Goal: Task Accomplishment & Management: Use online tool/utility

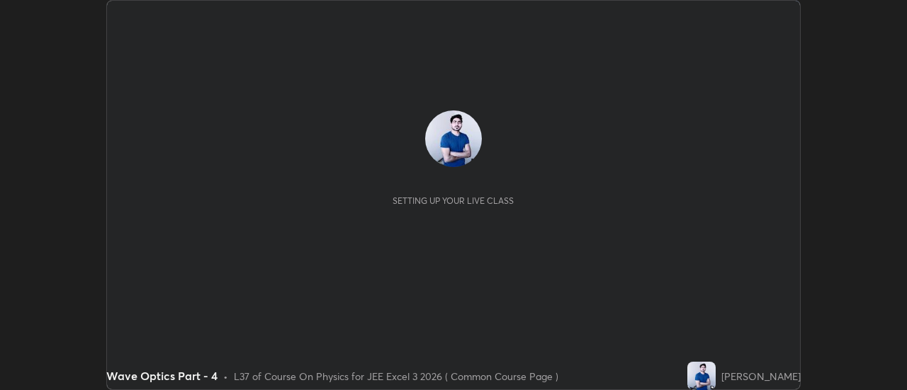
scroll to position [390, 906]
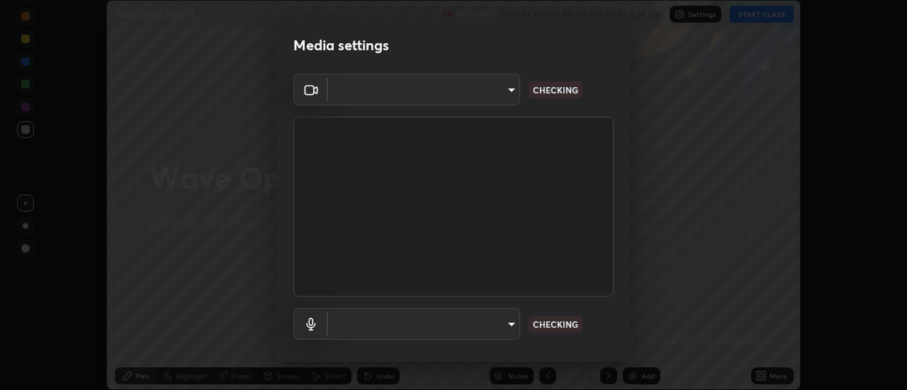
type input "e2aa400b7bb40988937289f1826270d99bb774d75893401bafd8ee5ef144e594"
type input "default"
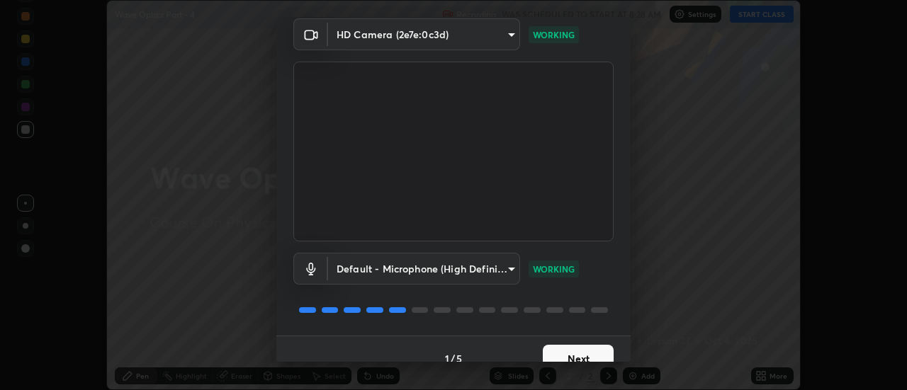
scroll to position [74, 0]
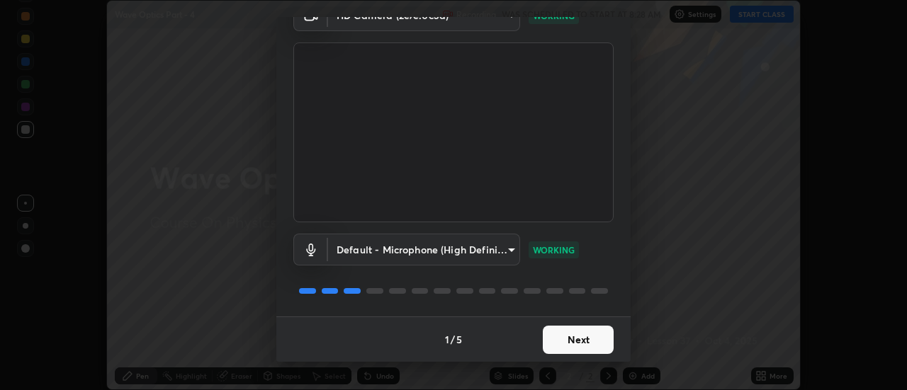
click at [573, 337] on button "Next" at bounding box center [578, 340] width 71 height 28
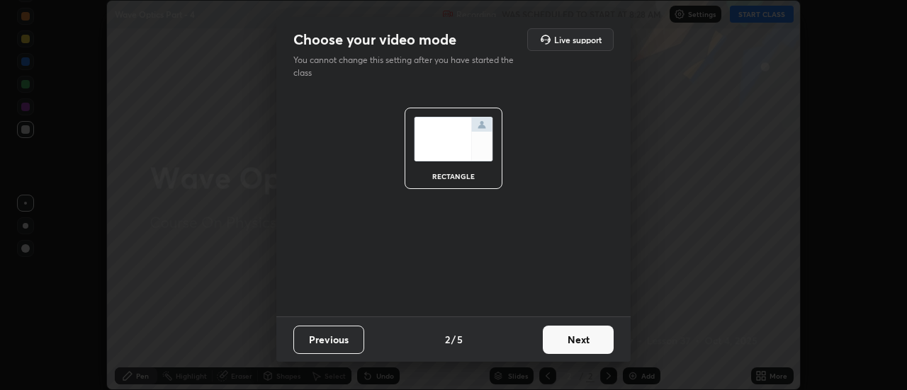
scroll to position [0, 0]
click at [577, 339] on button "Next" at bounding box center [578, 340] width 71 height 28
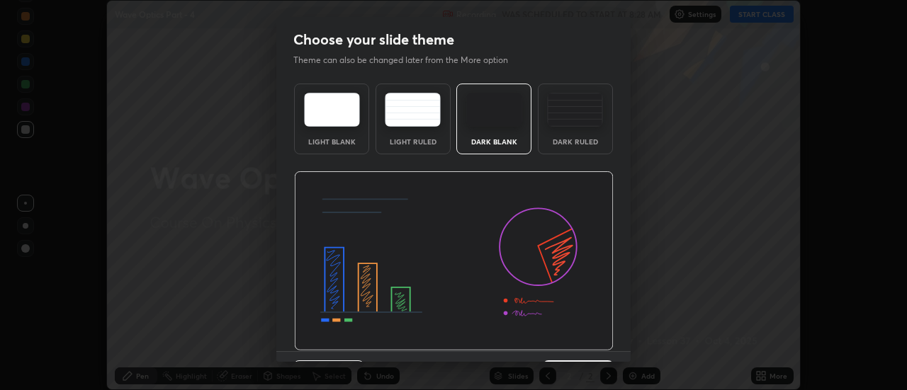
scroll to position [35, 0]
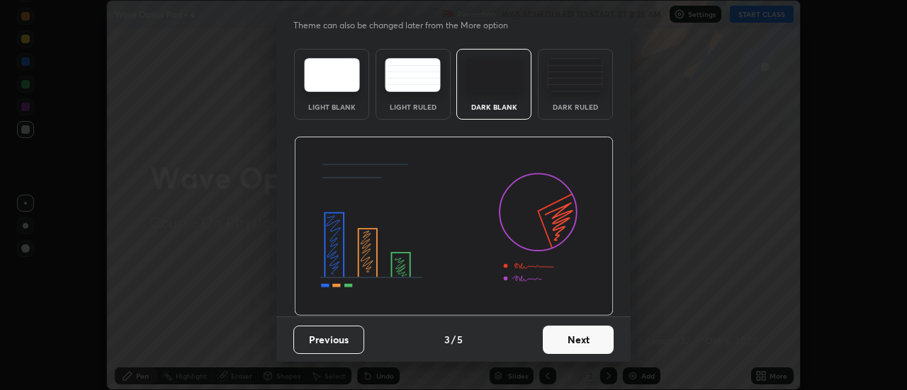
click at [577, 342] on button "Next" at bounding box center [578, 340] width 71 height 28
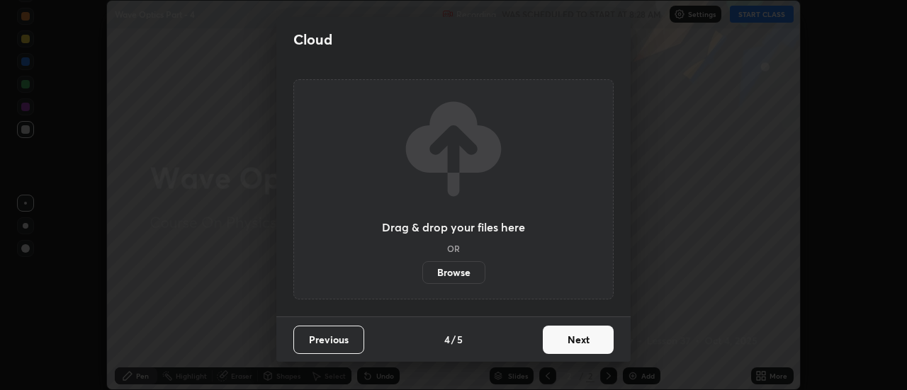
click at [585, 342] on button "Next" at bounding box center [578, 340] width 71 height 28
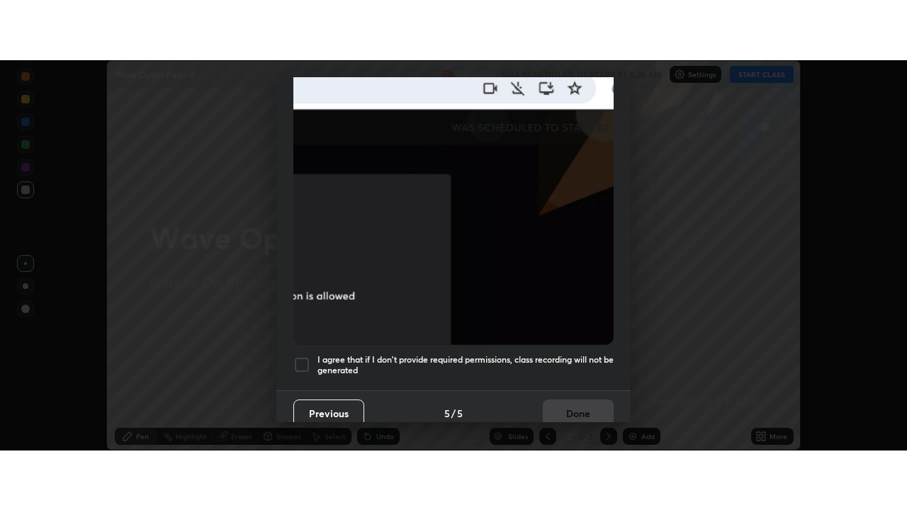
scroll to position [364, 0]
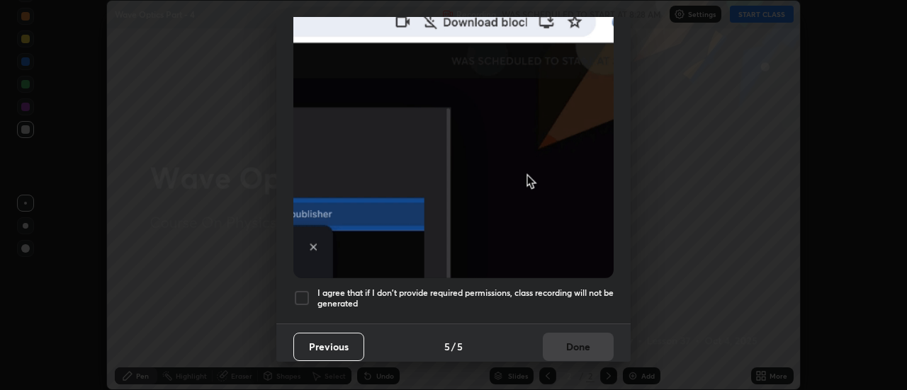
click at [300, 290] on div at bounding box center [301, 298] width 17 height 17
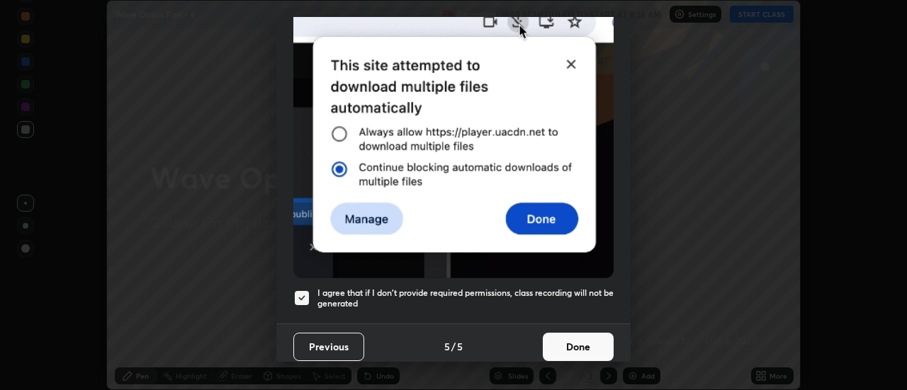
click at [573, 342] on button "Done" at bounding box center [578, 347] width 71 height 28
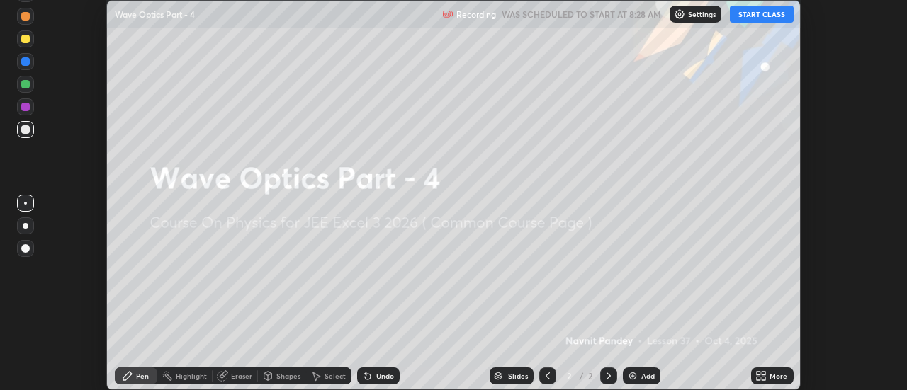
click at [765, 376] on icon at bounding box center [760, 376] width 11 height 11
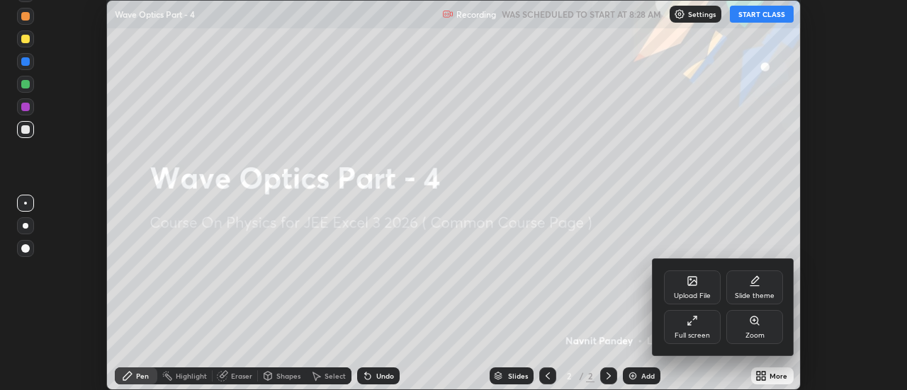
click at [703, 331] on div "Full screen" at bounding box center [692, 327] width 57 height 34
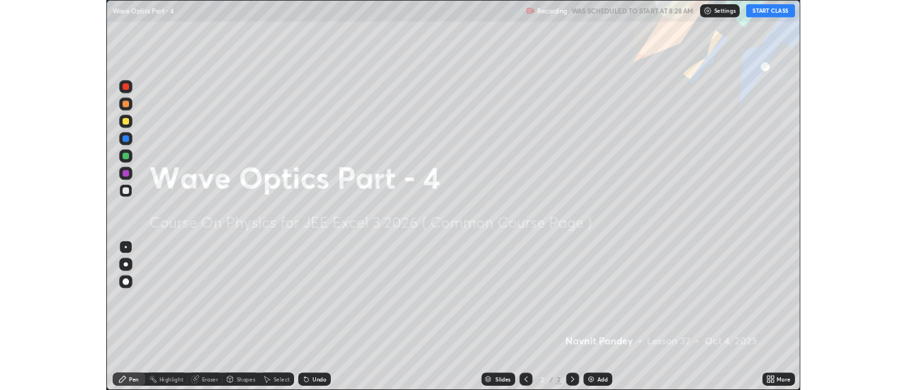
scroll to position [510, 907]
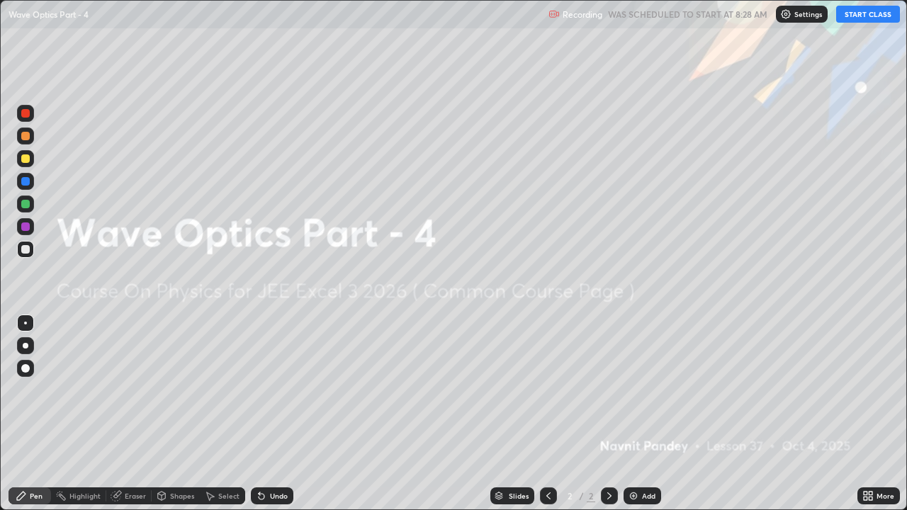
click at [869, 13] on button "START CLASS" at bounding box center [868, 14] width 64 height 17
click at [642, 390] on div "Add" at bounding box center [648, 496] width 13 height 7
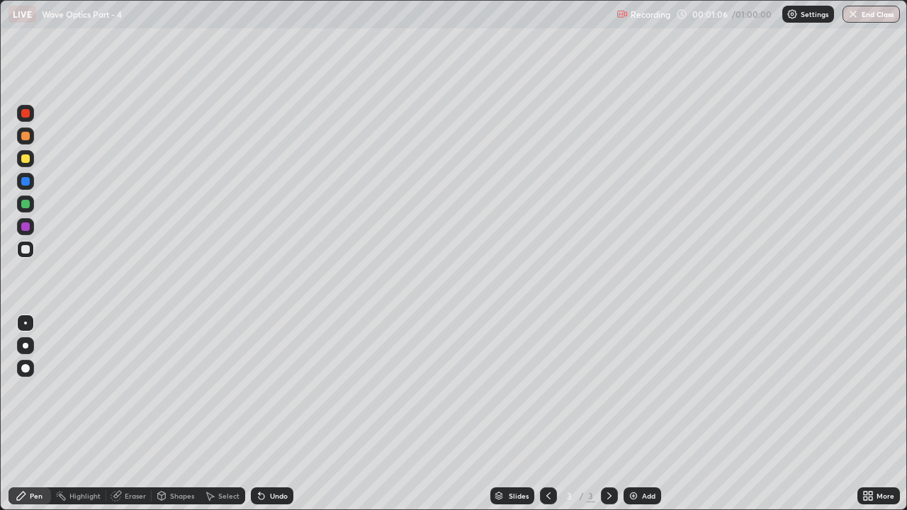
click at [29, 201] on div at bounding box center [25, 204] width 9 height 9
click at [30, 255] on div at bounding box center [25, 249] width 17 height 17
click at [25, 206] on div at bounding box center [25, 204] width 9 height 9
click at [29, 255] on div at bounding box center [25, 249] width 17 height 17
click at [23, 206] on div at bounding box center [25, 204] width 9 height 9
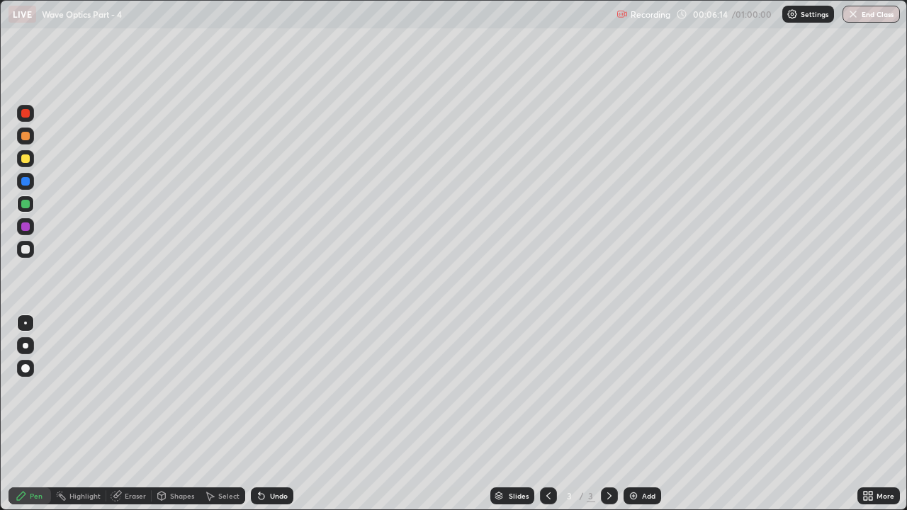
click at [32, 179] on div at bounding box center [25, 181] width 17 height 17
click at [30, 164] on div at bounding box center [25, 158] width 17 height 17
click at [266, 390] on div "Undo" at bounding box center [272, 496] width 43 height 17
click at [261, 390] on icon at bounding box center [262, 497] width 6 height 6
click at [259, 390] on icon at bounding box center [262, 497] width 6 height 6
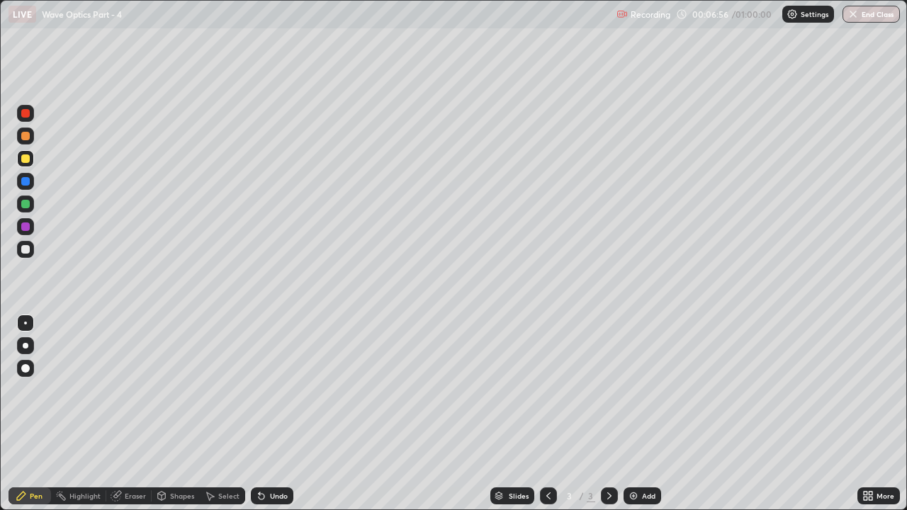
click at [259, 390] on icon at bounding box center [262, 497] width 6 height 6
click at [259, 390] on icon at bounding box center [259, 493] width 1 height 1
click at [607, 390] on icon at bounding box center [609, 495] width 11 height 11
click at [633, 390] on img at bounding box center [633, 495] width 11 height 11
click at [259, 390] on icon at bounding box center [262, 497] width 6 height 6
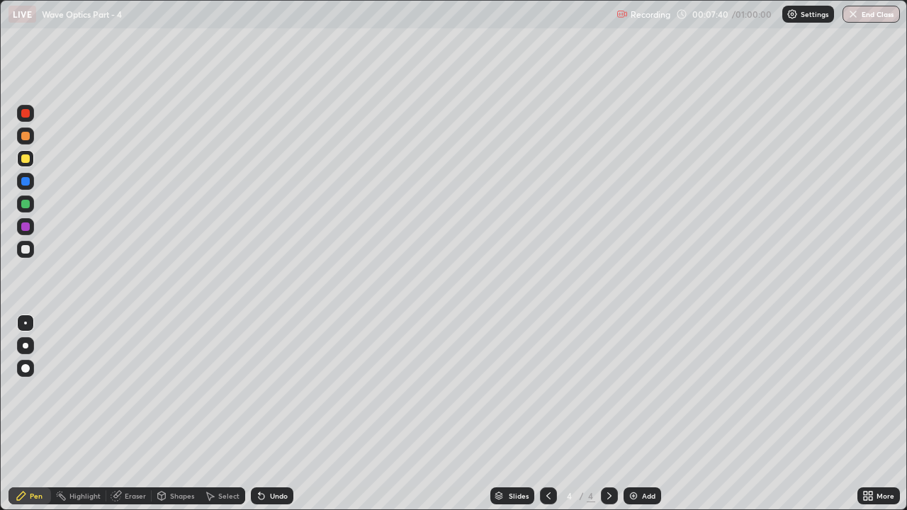
click at [270, 390] on div "Undo" at bounding box center [279, 496] width 18 height 7
click at [261, 390] on icon at bounding box center [262, 497] width 6 height 6
click at [264, 390] on icon at bounding box center [261, 495] width 11 height 11
click at [547, 390] on icon at bounding box center [548, 495] width 11 height 11
click at [609, 390] on icon at bounding box center [609, 496] width 4 height 7
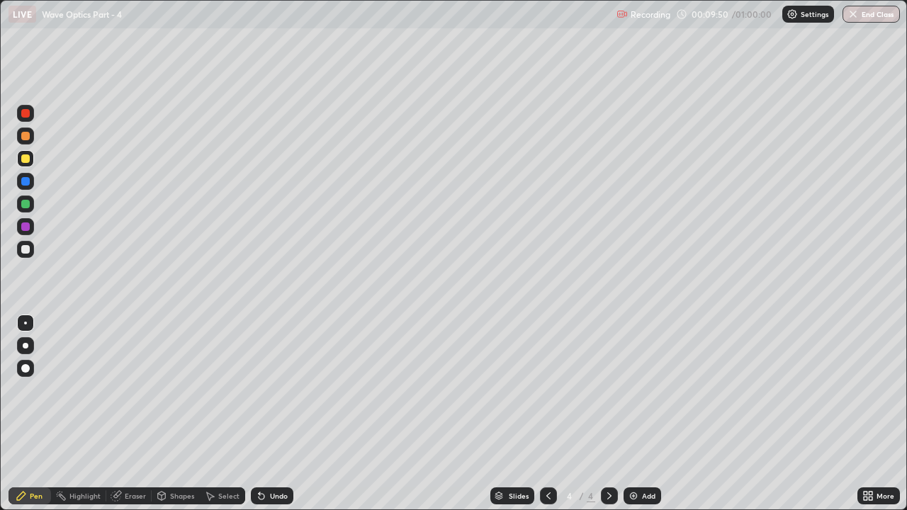
click at [546, 390] on div at bounding box center [548, 496] width 17 height 17
click at [607, 390] on icon at bounding box center [609, 495] width 11 height 11
click at [23, 205] on div at bounding box center [25, 204] width 9 height 9
click at [606, 390] on icon at bounding box center [609, 495] width 11 height 11
click at [634, 390] on img at bounding box center [633, 495] width 11 height 11
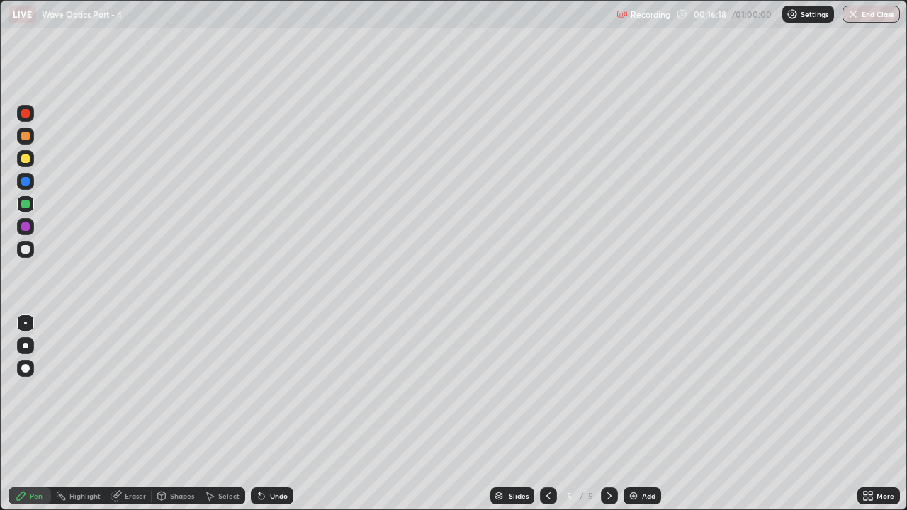
click at [544, 390] on icon at bounding box center [548, 495] width 11 height 11
click at [607, 390] on icon at bounding box center [609, 495] width 11 height 11
click at [126, 390] on div "Eraser" at bounding box center [135, 496] width 21 height 7
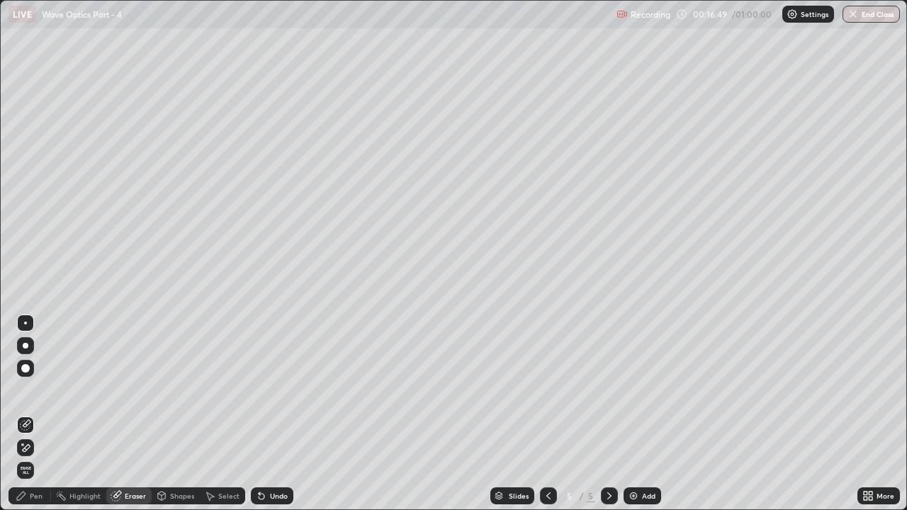
click at [34, 390] on div "Pen" at bounding box center [30, 496] width 43 height 17
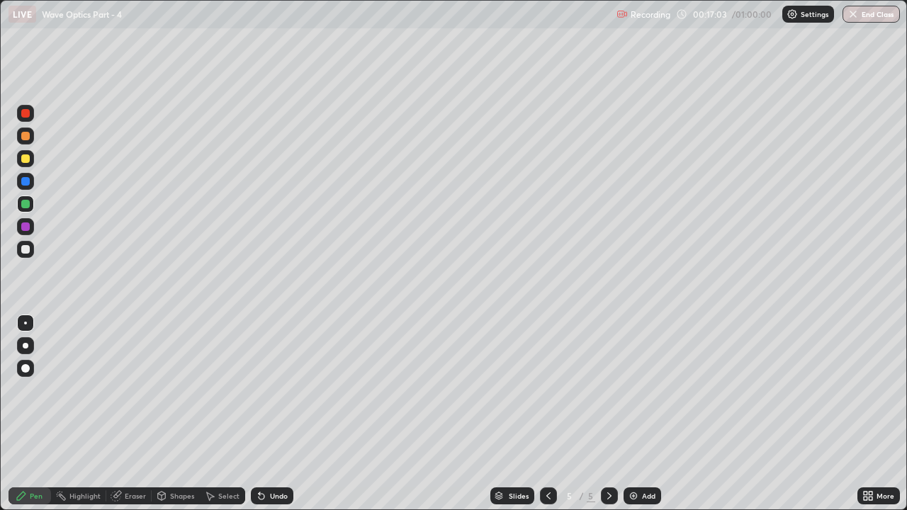
click at [546, 390] on icon at bounding box center [548, 495] width 11 height 11
click at [608, 390] on icon at bounding box center [609, 495] width 11 height 11
click at [28, 251] on div at bounding box center [25, 249] width 9 height 9
click at [22, 249] on div at bounding box center [25, 249] width 9 height 9
click at [275, 390] on div "Undo" at bounding box center [279, 496] width 18 height 7
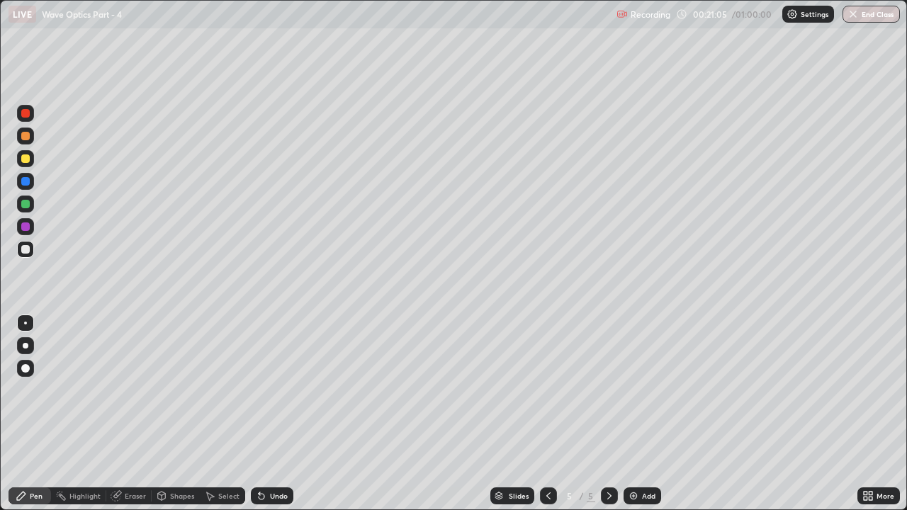
click at [28, 206] on div at bounding box center [25, 204] width 9 height 9
click at [31, 228] on div at bounding box center [25, 226] width 17 height 17
click at [606, 390] on icon at bounding box center [609, 495] width 11 height 11
click at [631, 390] on img at bounding box center [633, 495] width 11 height 11
click at [546, 390] on icon at bounding box center [548, 495] width 11 height 11
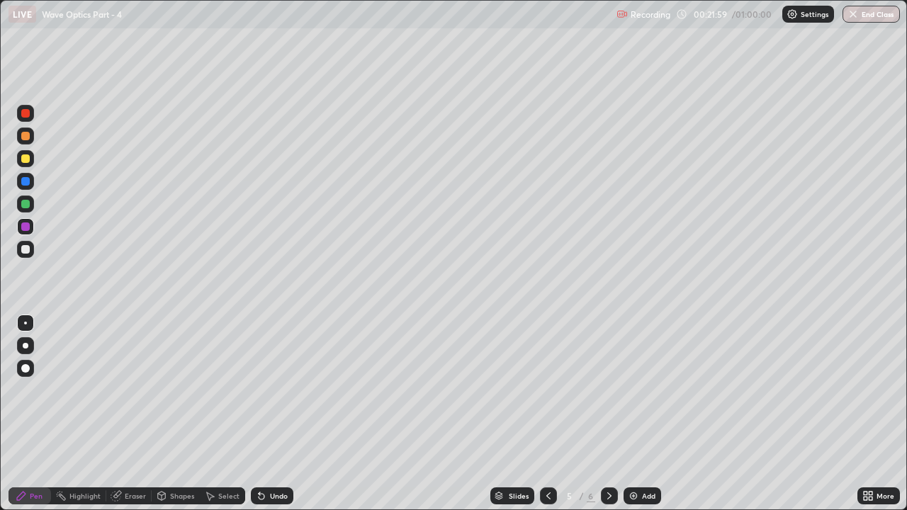
click at [606, 390] on icon at bounding box center [609, 495] width 11 height 11
click at [128, 390] on div "Eraser" at bounding box center [135, 496] width 21 height 7
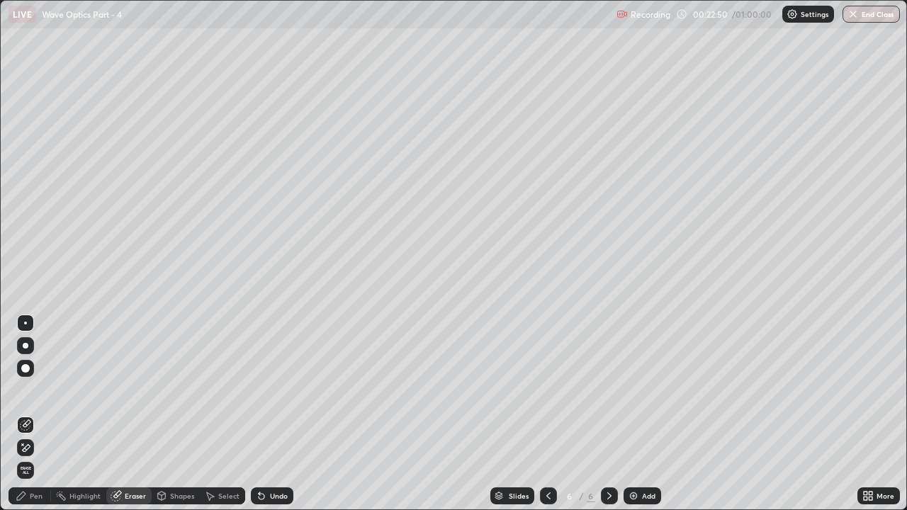
click at [26, 390] on icon at bounding box center [25, 448] width 11 height 12
click at [29, 390] on div "Pen" at bounding box center [30, 496] width 43 height 17
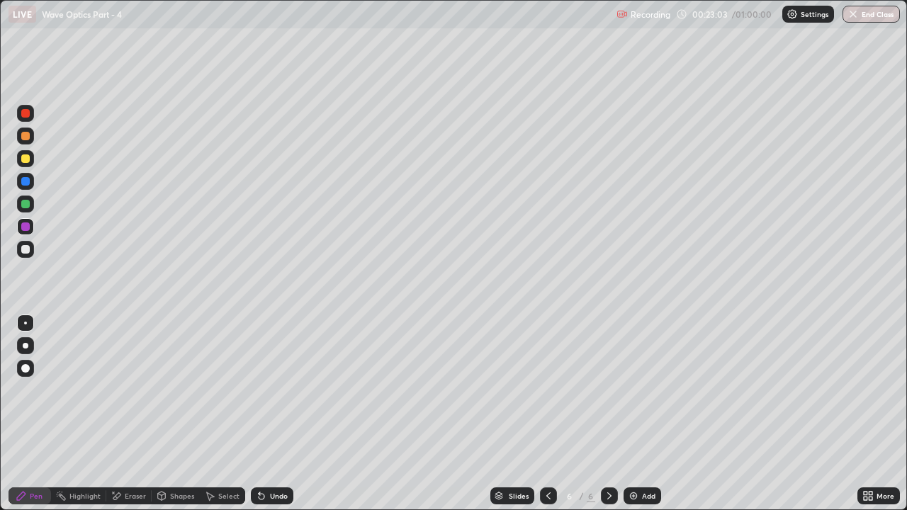
click at [546, 390] on icon at bounding box center [548, 495] width 11 height 11
click at [608, 390] on icon at bounding box center [609, 496] width 4 height 7
click at [608, 390] on icon at bounding box center [609, 495] width 11 height 11
click at [632, 390] on img at bounding box center [633, 495] width 11 height 11
click at [27, 255] on div at bounding box center [25, 249] width 17 height 17
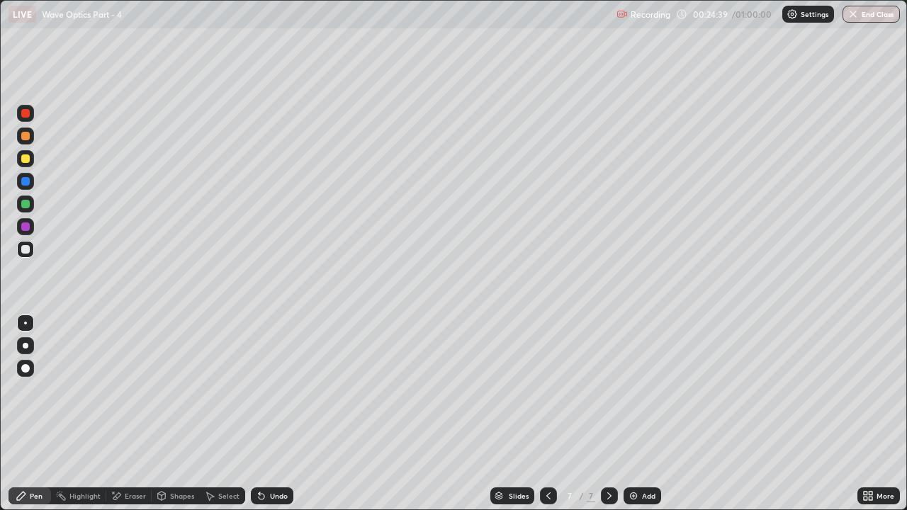
click at [127, 390] on div "Eraser" at bounding box center [135, 496] width 21 height 7
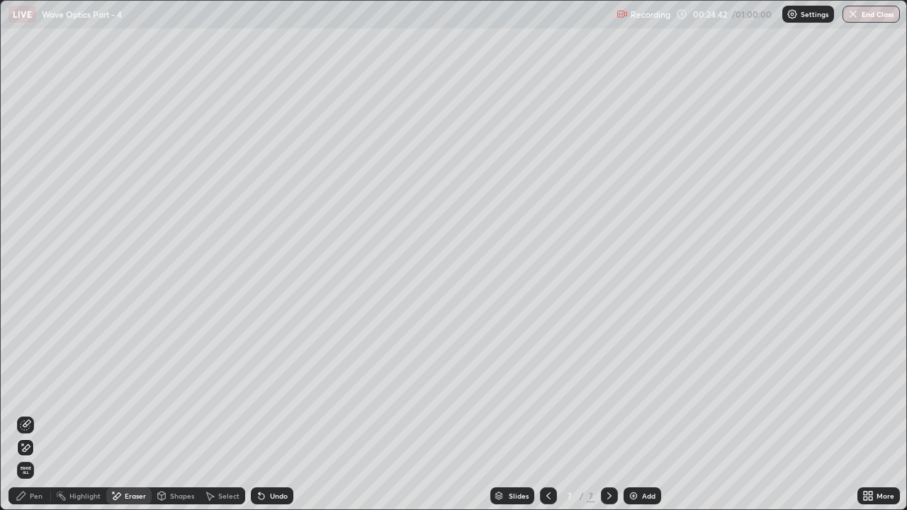
click at [30, 390] on div "Pen" at bounding box center [36, 496] width 13 height 7
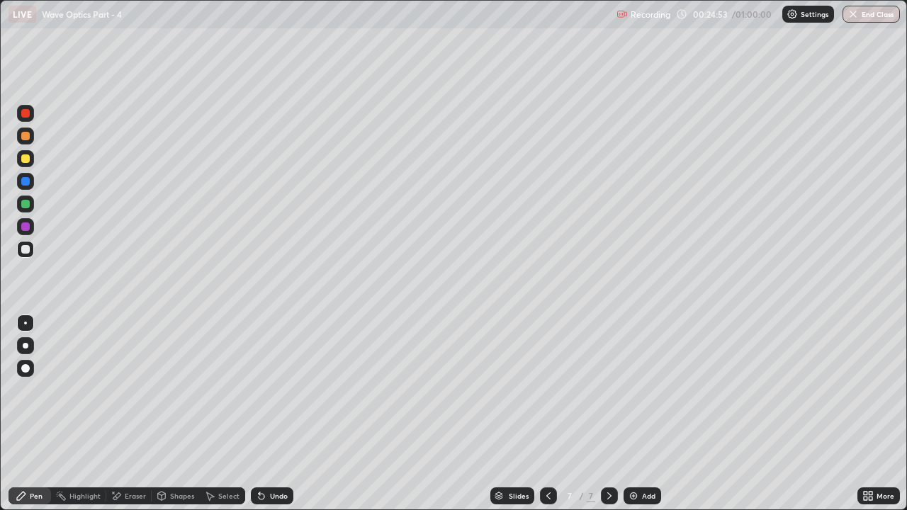
click at [26, 225] on div at bounding box center [25, 227] width 9 height 9
click at [27, 206] on div at bounding box center [25, 204] width 9 height 9
click at [25, 225] on div at bounding box center [25, 227] width 9 height 9
click at [26, 182] on div at bounding box center [25, 181] width 9 height 9
click at [23, 160] on div at bounding box center [25, 158] width 9 height 9
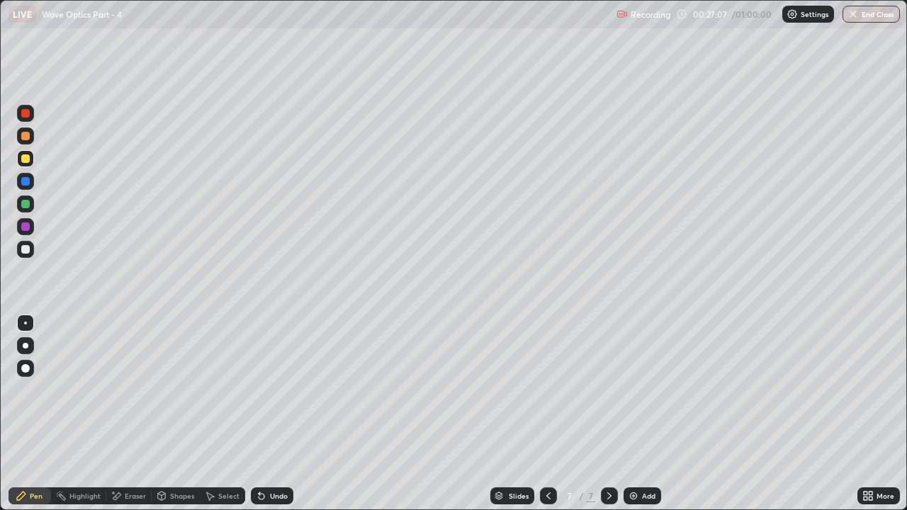
click at [274, 390] on div "Undo" at bounding box center [279, 496] width 18 height 7
click at [609, 390] on icon at bounding box center [609, 496] width 4 height 7
click at [633, 390] on img at bounding box center [633, 495] width 11 height 11
click at [27, 251] on div at bounding box center [25, 249] width 9 height 9
click at [271, 390] on div "Undo" at bounding box center [272, 496] width 43 height 17
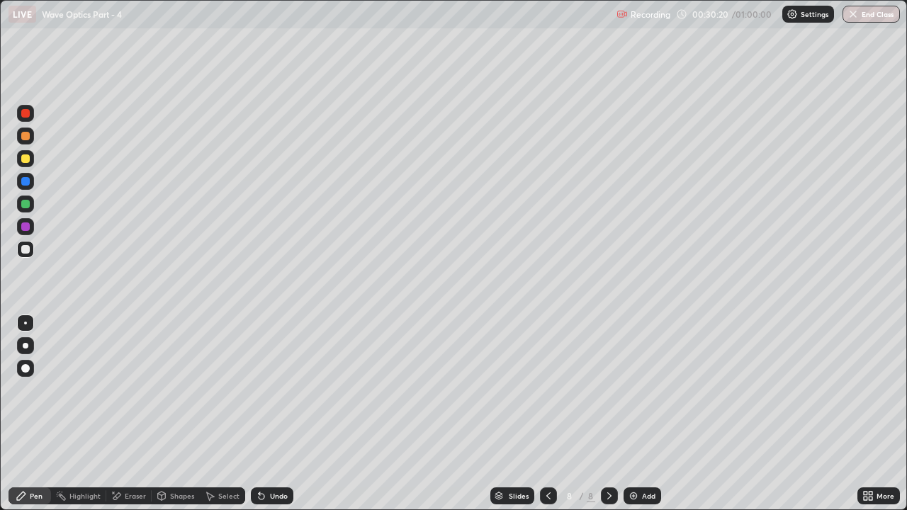
click at [270, 390] on div "Undo" at bounding box center [279, 496] width 18 height 7
click at [267, 390] on div "Undo" at bounding box center [272, 496] width 43 height 17
click at [127, 390] on div "Eraser" at bounding box center [135, 496] width 21 height 7
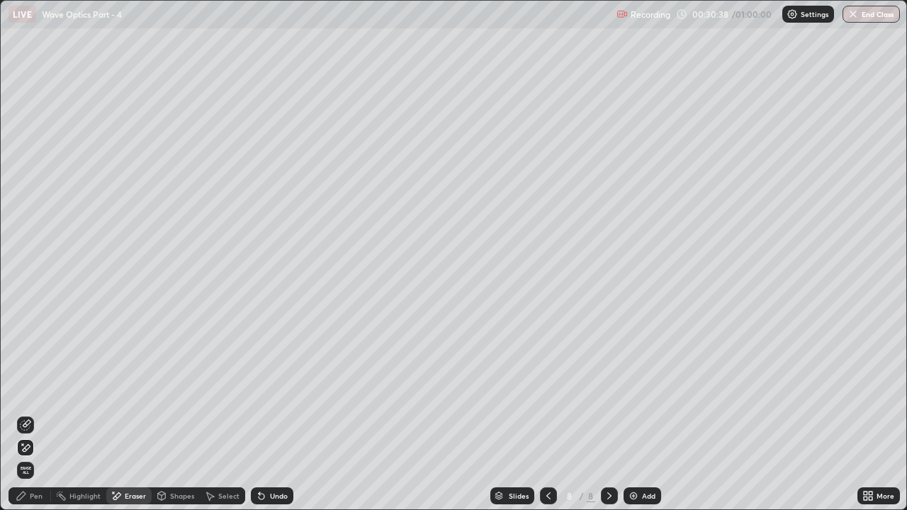
click at [33, 390] on div "Pen" at bounding box center [36, 496] width 13 height 7
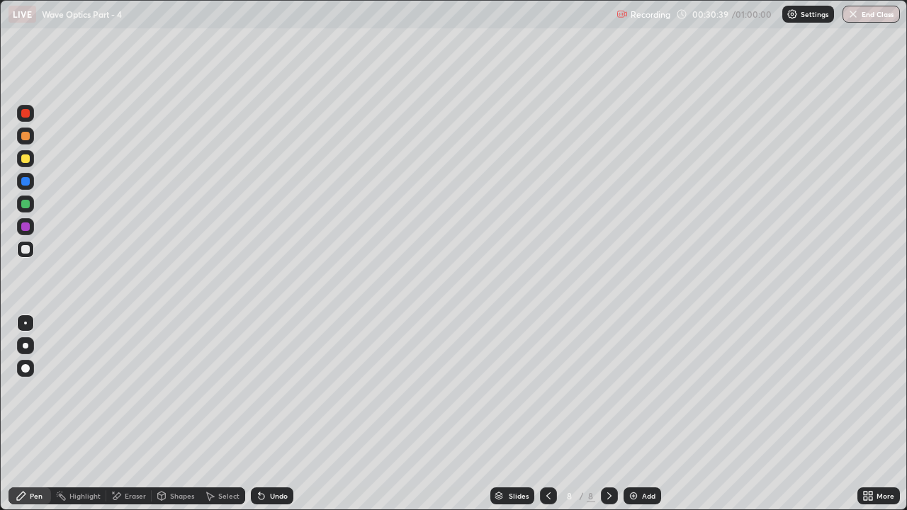
click at [27, 206] on div at bounding box center [25, 204] width 9 height 9
click at [26, 225] on div at bounding box center [25, 227] width 9 height 9
click at [23, 206] on div at bounding box center [25, 204] width 9 height 9
click at [26, 181] on div at bounding box center [25, 181] width 9 height 9
click at [26, 157] on div at bounding box center [25, 158] width 9 height 9
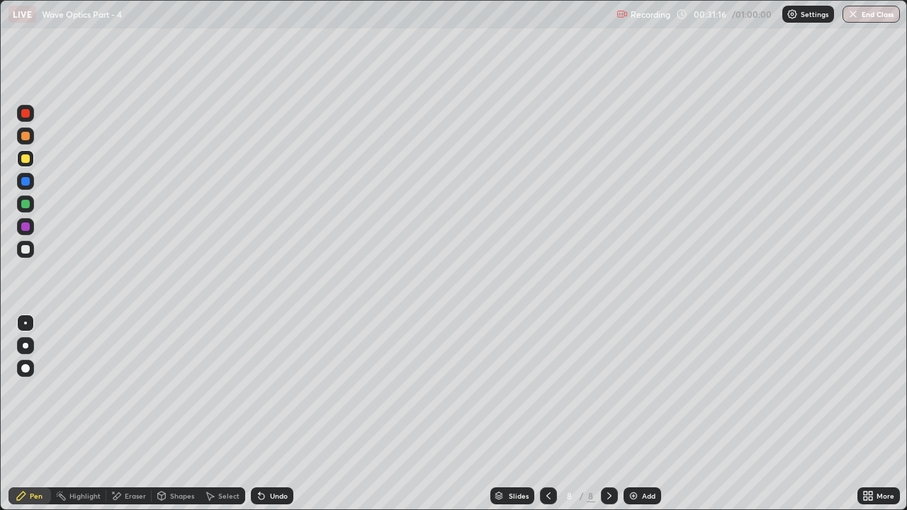
click at [24, 181] on div at bounding box center [25, 181] width 9 height 9
click at [276, 390] on div "Undo" at bounding box center [279, 496] width 18 height 7
click at [140, 390] on div "Eraser" at bounding box center [135, 496] width 21 height 7
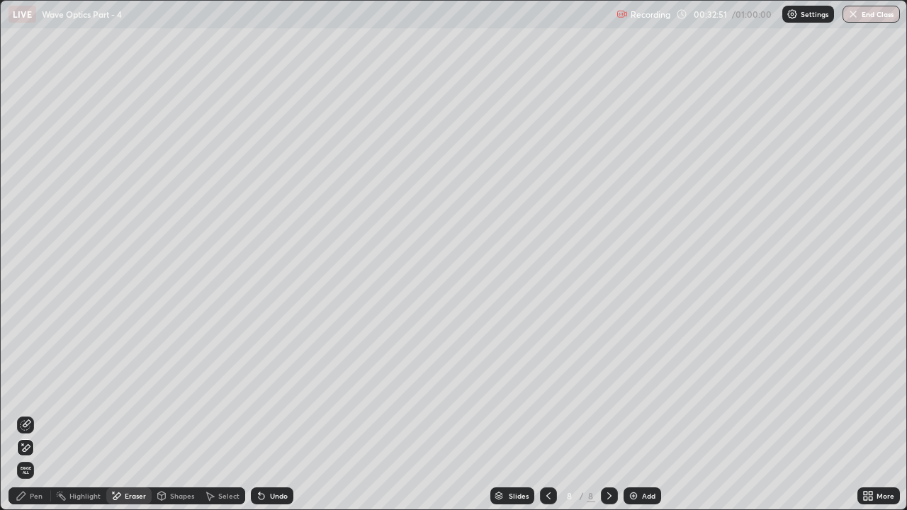
click at [38, 390] on div "Pen" at bounding box center [36, 496] width 13 height 7
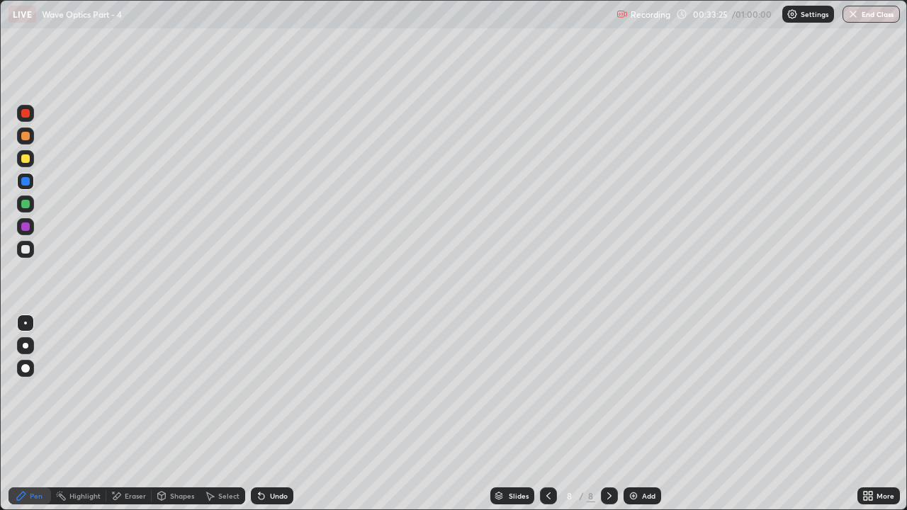
click at [547, 390] on icon at bounding box center [548, 495] width 11 height 11
click at [606, 390] on icon at bounding box center [609, 495] width 11 height 11
click at [262, 390] on icon at bounding box center [261, 495] width 11 height 11
click at [270, 390] on div "Undo" at bounding box center [279, 496] width 18 height 7
click at [271, 390] on div "Undo" at bounding box center [279, 496] width 18 height 7
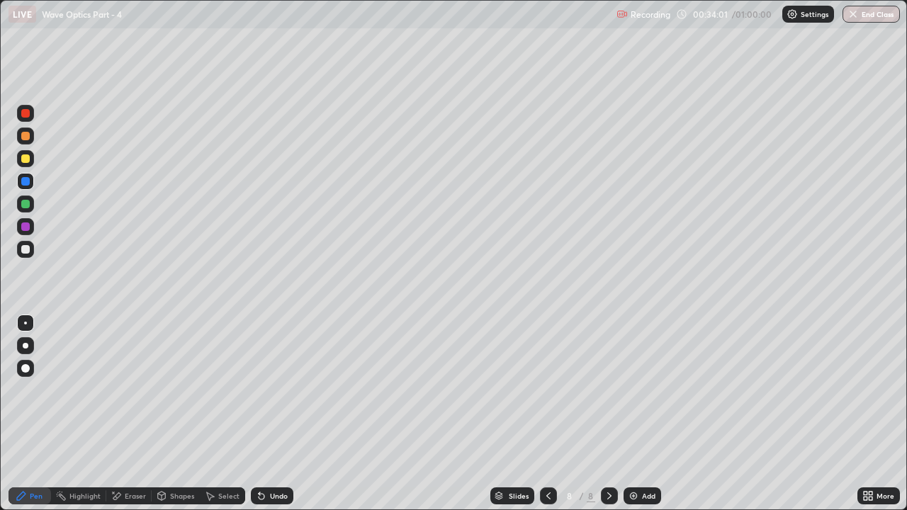
click at [271, 390] on div "Undo" at bounding box center [279, 496] width 18 height 7
click at [638, 390] on img at bounding box center [633, 495] width 11 height 11
click at [28, 204] on div at bounding box center [25, 204] width 9 height 9
click at [23, 183] on div at bounding box center [25, 181] width 9 height 9
click at [266, 390] on div "Undo" at bounding box center [272, 496] width 43 height 17
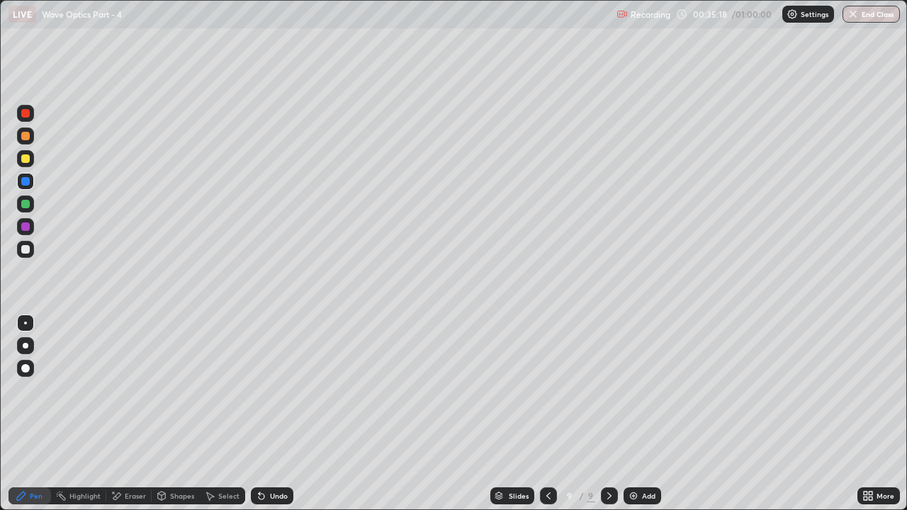
click at [259, 390] on icon at bounding box center [259, 493] width 1 height 1
click at [22, 227] on div at bounding box center [25, 227] width 9 height 9
click at [544, 390] on icon at bounding box center [548, 495] width 11 height 11
click at [608, 390] on icon at bounding box center [609, 495] width 11 height 11
click at [547, 390] on icon at bounding box center [548, 495] width 11 height 11
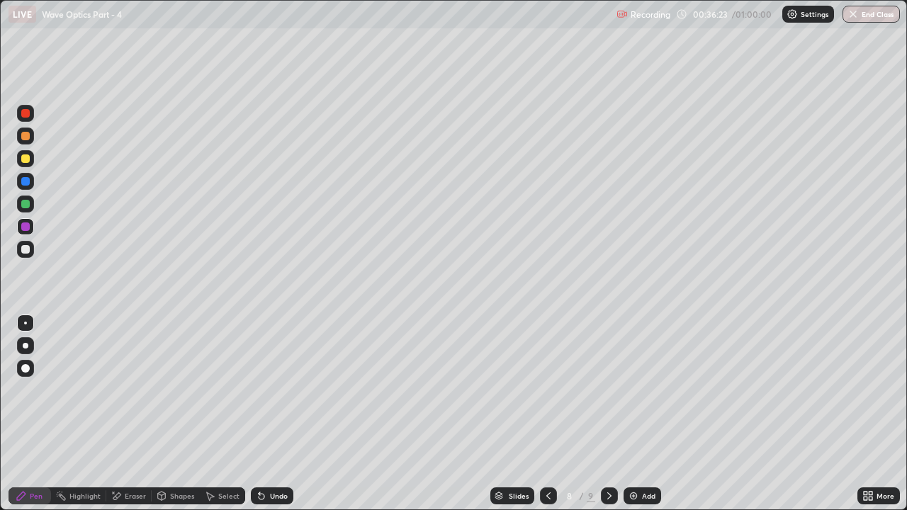
click at [606, 390] on icon at bounding box center [609, 495] width 11 height 11
click at [547, 390] on icon at bounding box center [548, 495] width 11 height 11
click at [609, 390] on div at bounding box center [609, 496] width 17 height 17
click at [32, 205] on div at bounding box center [25, 204] width 17 height 17
click at [281, 390] on div "Undo" at bounding box center [279, 496] width 18 height 7
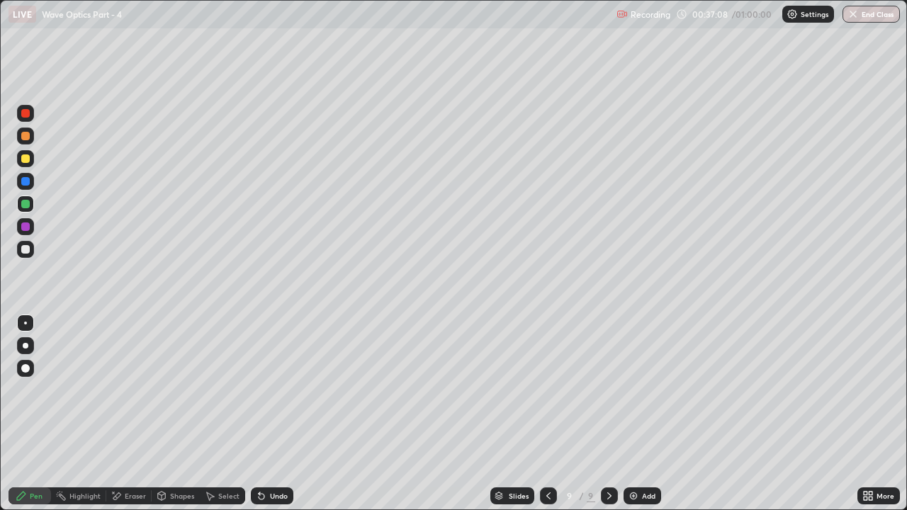
click at [281, 390] on div "Undo" at bounding box center [279, 496] width 18 height 7
click at [543, 390] on icon at bounding box center [548, 495] width 11 height 11
click at [607, 390] on icon at bounding box center [609, 495] width 11 height 11
click at [608, 390] on icon at bounding box center [609, 495] width 11 height 11
click at [631, 390] on img at bounding box center [633, 495] width 11 height 11
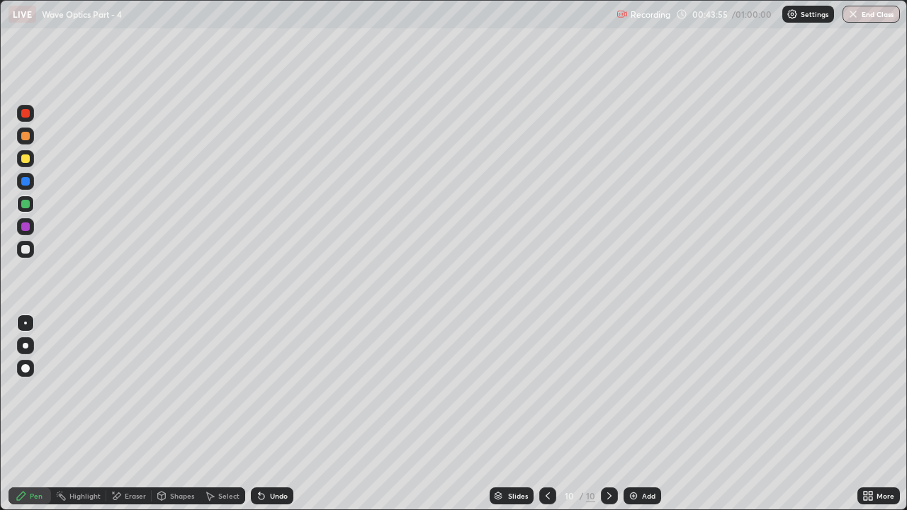
click at [546, 390] on icon at bounding box center [547, 495] width 11 height 11
click at [553, 390] on div at bounding box center [547, 496] width 17 height 17
click at [608, 390] on icon at bounding box center [609, 495] width 11 height 11
click at [609, 390] on icon at bounding box center [609, 496] width 4 height 7
click at [22, 251] on div at bounding box center [25, 249] width 9 height 9
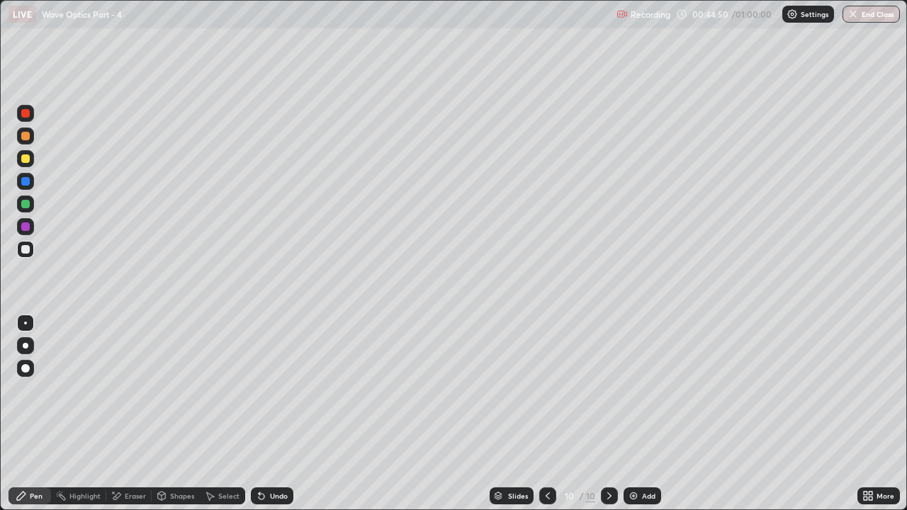
click at [25, 181] on div at bounding box center [25, 181] width 9 height 9
click at [27, 198] on div at bounding box center [25, 204] width 17 height 17
click at [26, 220] on div at bounding box center [25, 226] width 17 height 17
click at [266, 390] on div "Undo" at bounding box center [272, 496] width 43 height 17
click at [270, 390] on div "Undo" at bounding box center [279, 496] width 18 height 7
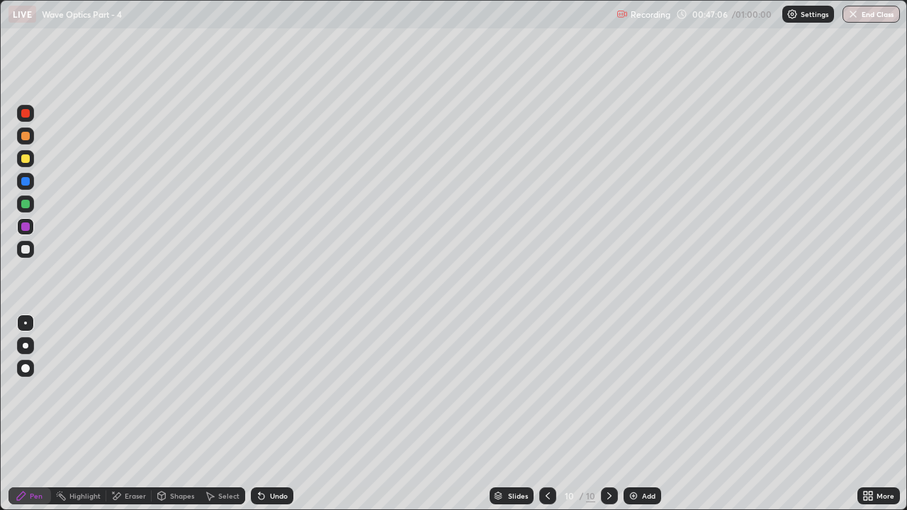
click at [265, 390] on icon at bounding box center [261, 495] width 11 height 11
click at [263, 390] on icon at bounding box center [261, 495] width 11 height 11
click at [266, 390] on div "Undo" at bounding box center [272, 496] width 43 height 17
click at [26, 207] on div at bounding box center [25, 204] width 9 height 9
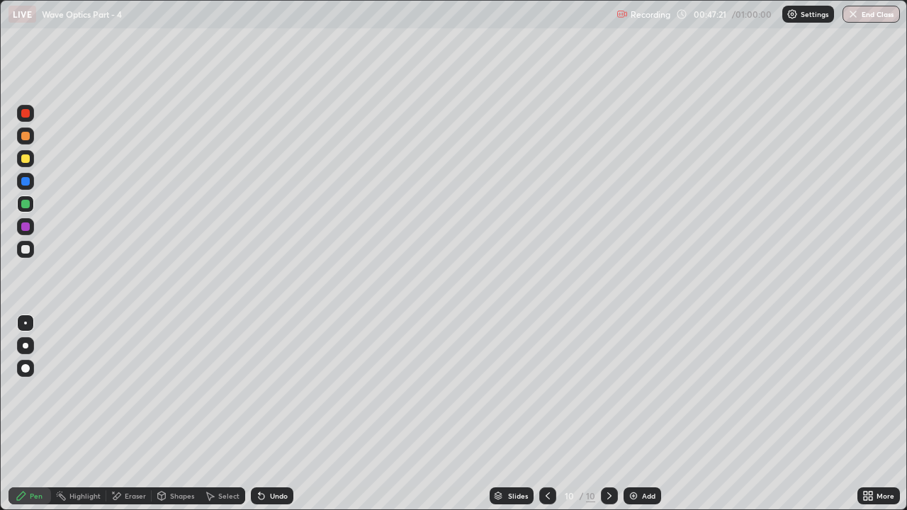
click at [265, 390] on div "Undo" at bounding box center [272, 496] width 43 height 17
click at [274, 390] on div "Undo" at bounding box center [279, 496] width 18 height 7
click at [607, 390] on icon at bounding box center [609, 496] width 4 height 7
click at [629, 390] on img at bounding box center [633, 495] width 11 height 11
click at [26, 244] on div at bounding box center [25, 249] width 17 height 17
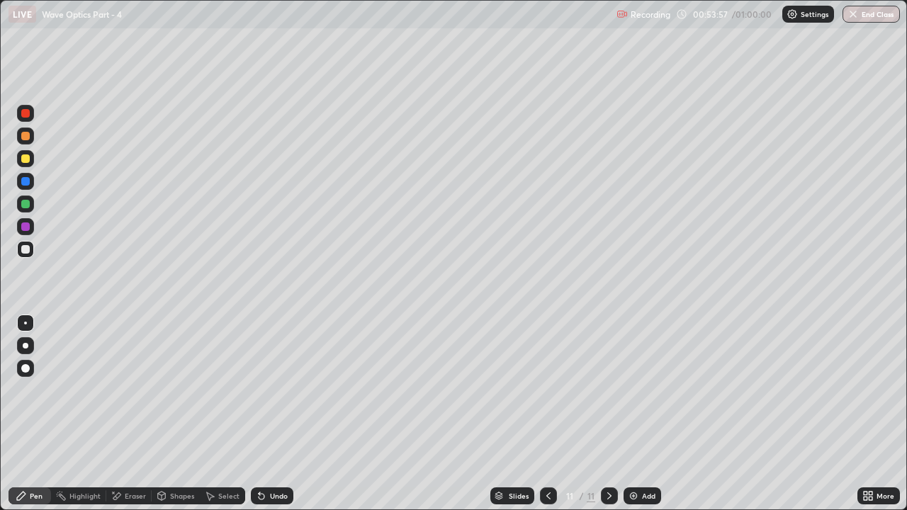
click at [116, 390] on icon at bounding box center [117, 496] width 8 height 7
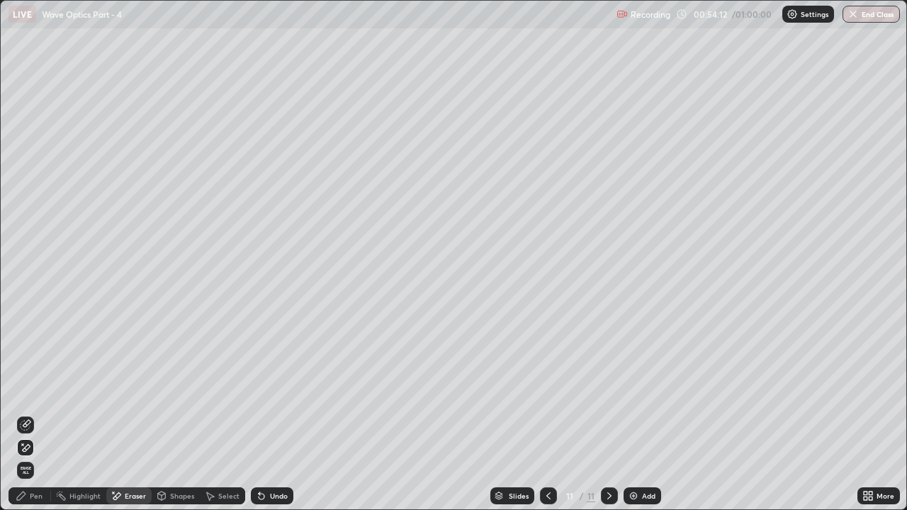
click at [40, 390] on div "Pen" at bounding box center [36, 496] width 13 height 7
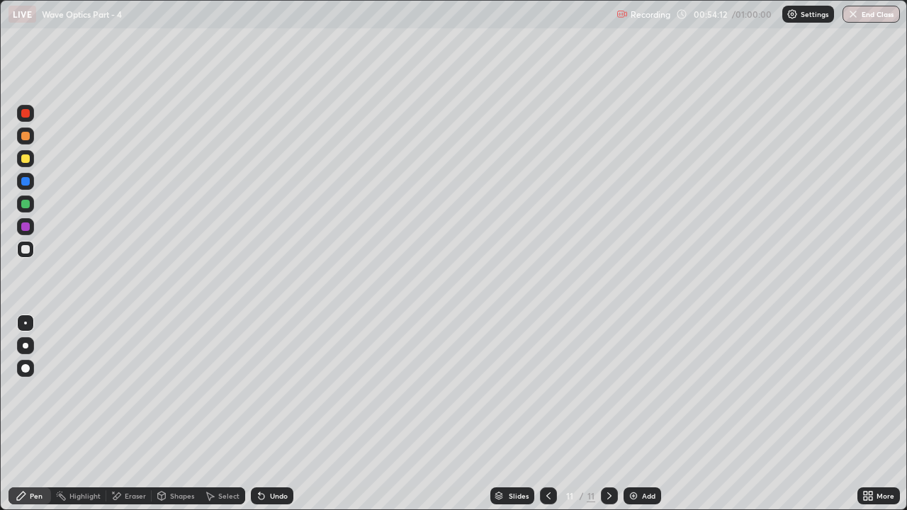
click at [24, 348] on div at bounding box center [26, 346] width 6 height 6
click at [25, 254] on div at bounding box center [25, 249] width 17 height 17
click at [28, 235] on div at bounding box center [25, 226] width 17 height 17
click at [26, 202] on div at bounding box center [25, 204] width 9 height 9
click at [26, 323] on div at bounding box center [25, 323] width 3 height 3
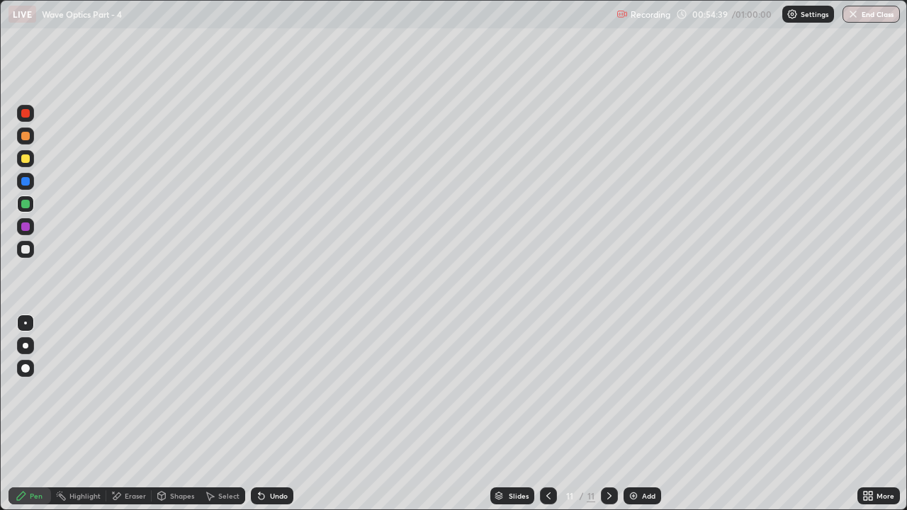
click at [24, 184] on div at bounding box center [25, 181] width 9 height 9
click at [23, 228] on div at bounding box center [25, 227] width 9 height 9
click at [23, 203] on div at bounding box center [25, 204] width 9 height 9
click at [27, 184] on div at bounding box center [25, 181] width 9 height 9
click at [26, 158] on div at bounding box center [25, 158] width 9 height 9
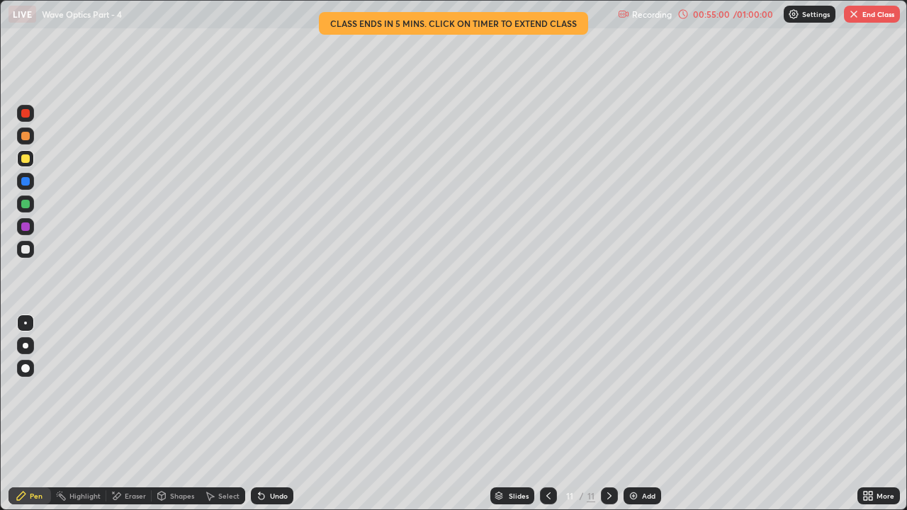
click at [23, 181] on div at bounding box center [25, 181] width 9 height 9
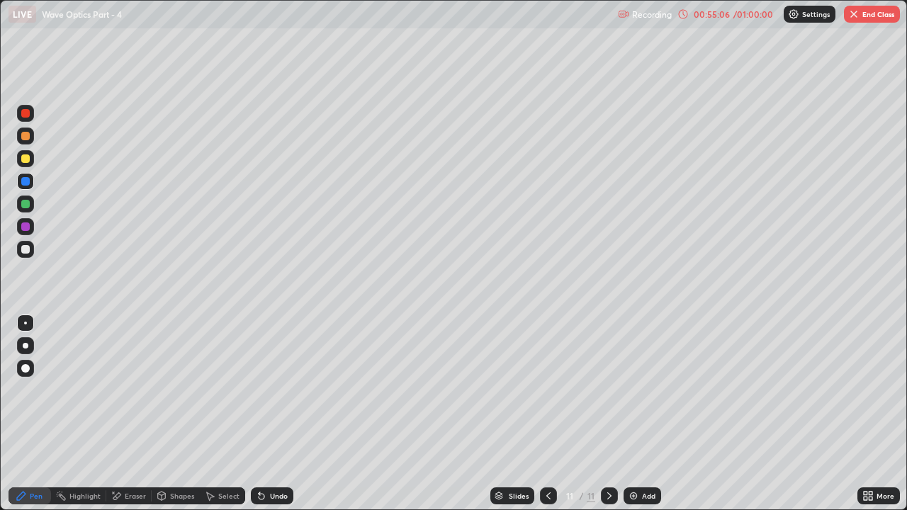
click at [266, 390] on div "Undo" at bounding box center [272, 496] width 43 height 17
click at [23, 162] on div at bounding box center [25, 158] width 9 height 9
click at [25, 230] on div at bounding box center [25, 227] width 9 height 9
click at [24, 206] on div at bounding box center [25, 204] width 9 height 9
click at [28, 155] on div at bounding box center [25, 158] width 9 height 9
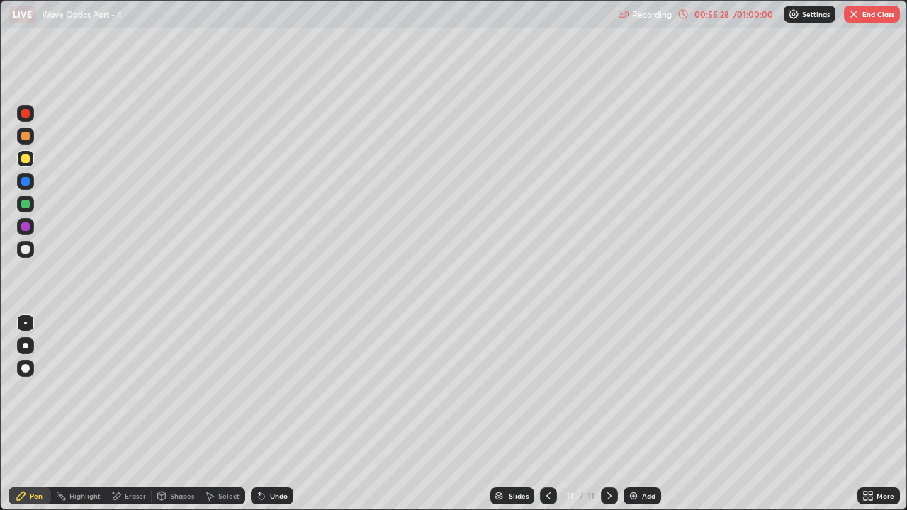
click at [23, 179] on div at bounding box center [25, 181] width 9 height 9
click at [269, 390] on div "Undo" at bounding box center [272, 496] width 43 height 17
click at [26, 229] on div at bounding box center [25, 227] width 9 height 9
click at [28, 157] on div at bounding box center [25, 158] width 9 height 9
click at [28, 183] on div at bounding box center [25, 181] width 9 height 9
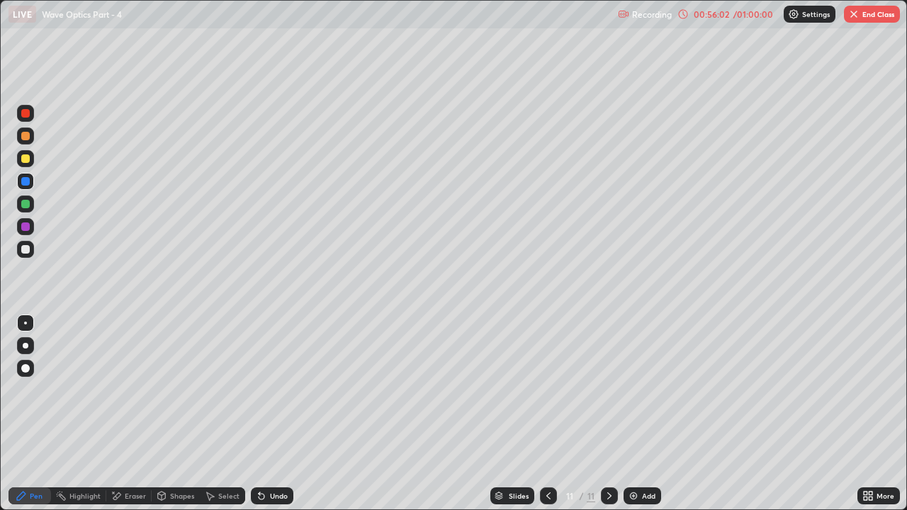
click at [27, 159] on div at bounding box center [25, 158] width 9 height 9
click at [26, 203] on div at bounding box center [25, 204] width 9 height 9
click at [25, 181] on div at bounding box center [25, 181] width 9 height 9
click at [634, 390] on img at bounding box center [633, 495] width 11 height 11
click at [22, 202] on div at bounding box center [25, 204] width 9 height 9
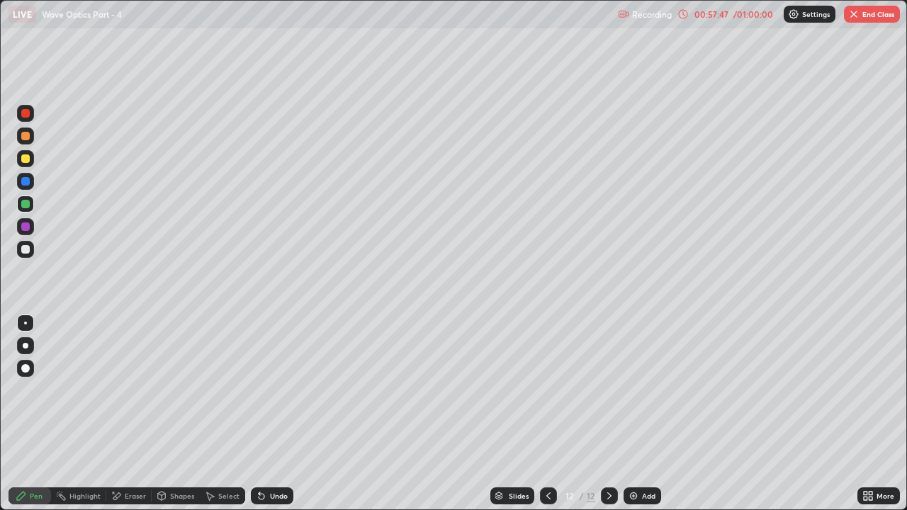
click at [25, 181] on div at bounding box center [25, 181] width 9 height 9
click at [543, 390] on icon at bounding box center [548, 495] width 11 height 11
click at [608, 390] on icon at bounding box center [609, 495] width 11 height 11
click at [28, 203] on div at bounding box center [25, 204] width 9 height 9
click at [547, 390] on icon at bounding box center [548, 496] width 4 height 7
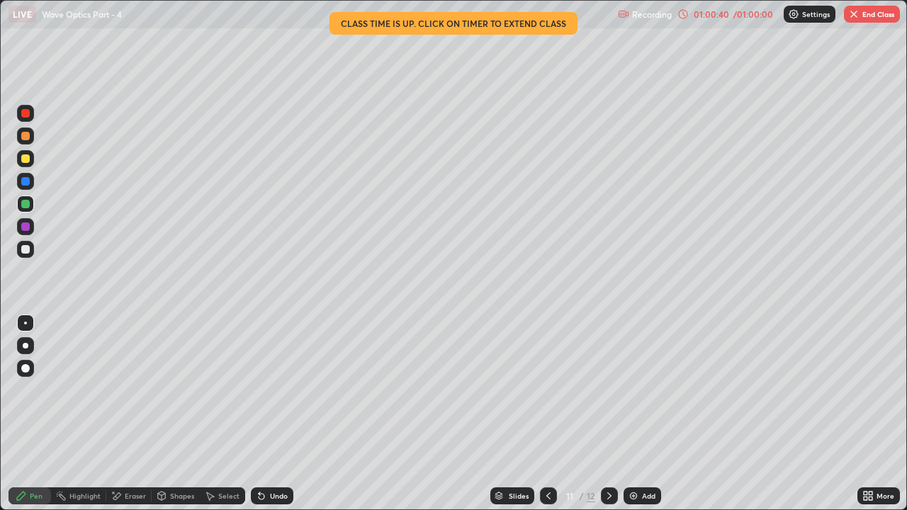
click at [609, 390] on icon at bounding box center [609, 495] width 11 height 11
click at [635, 390] on img at bounding box center [633, 495] width 11 height 11
click at [25, 252] on div at bounding box center [25, 249] width 9 height 9
click at [26, 344] on div at bounding box center [26, 346] width 6 height 6
click at [27, 227] on div at bounding box center [25, 227] width 9 height 9
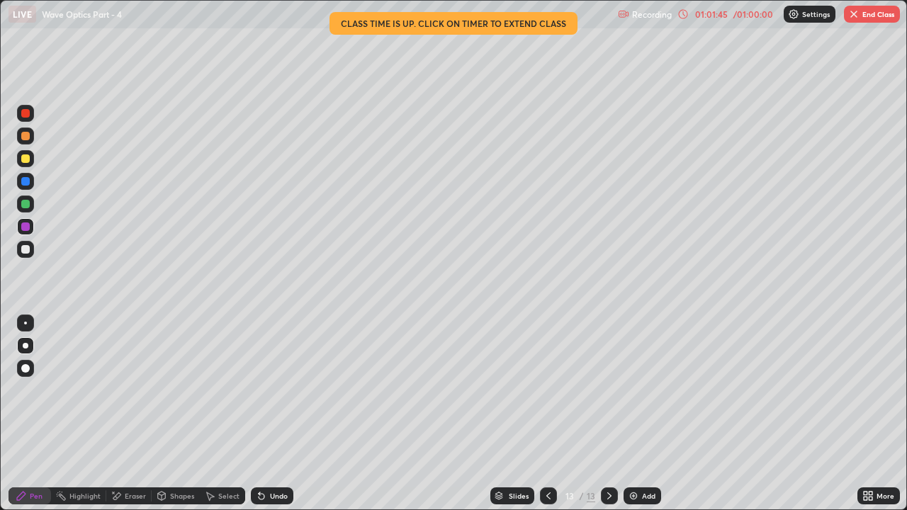
click at [26, 324] on div at bounding box center [25, 323] width 3 height 3
click at [23, 203] on div at bounding box center [25, 204] width 9 height 9
click at [270, 390] on div "Undo" at bounding box center [279, 496] width 18 height 7
click at [264, 390] on icon at bounding box center [261, 495] width 11 height 11
click at [23, 184] on div at bounding box center [25, 181] width 9 height 9
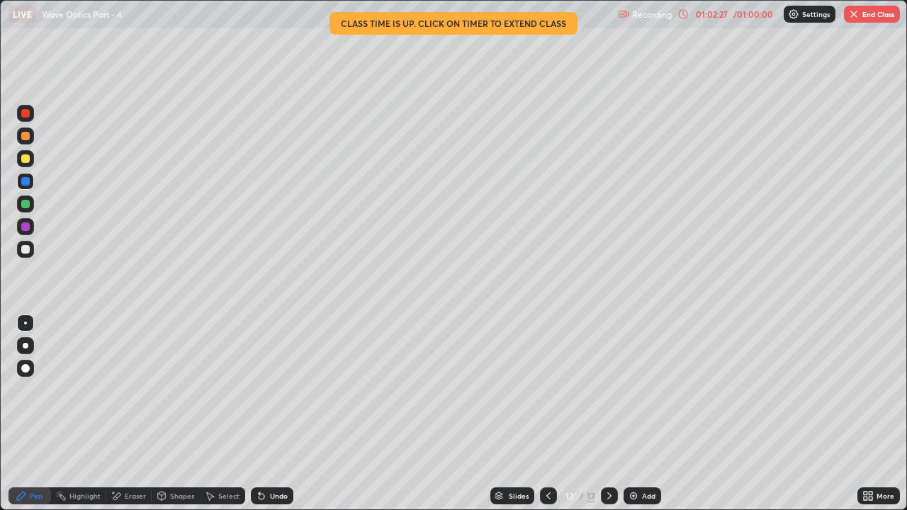
click at [23, 160] on div at bounding box center [25, 158] width 9 height 9
click at [26, 183] on div at bounding box center [25, 181] width 9 height 9
click at [26, 208] on div at bounding box center [25, 204] width 9 height 9
click at [271, 390] on div "Undo" at bounding box center [272, 496] width 43 height 17
click at [273, 390] on div "Undo" at bounding box center [279, 496] width 18 height 7
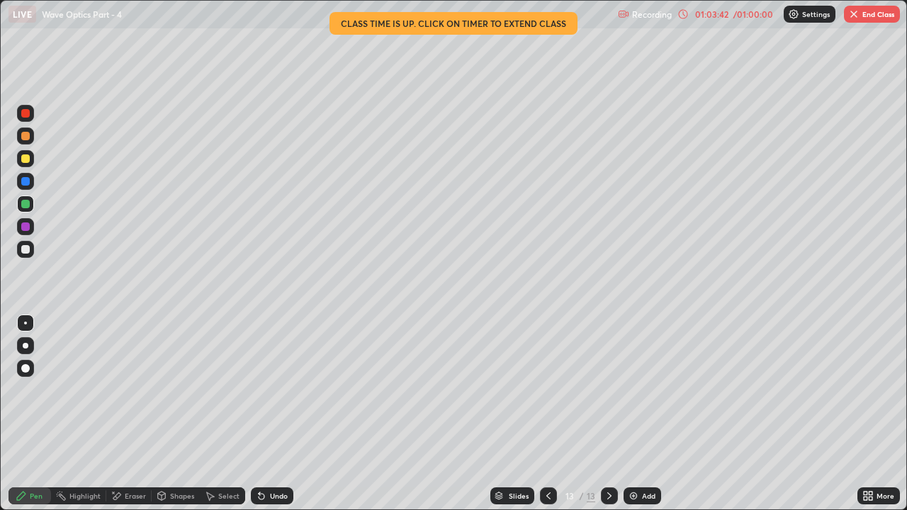
click at [28, 180] on div at bounding box center [25, 181] width 9 height 9
click at [608, 390] on icon at bounding box center [609, 495] width 11 height 11
click at [628, 390] on div "Add" at bounding box center [643, 496] width 38 height 17
click at [267, 390] on div "Undo" at bounding box center [272, 496] width 43 height 17
click at [261, 390] on icon at bounding box center [262, 497] width 6 height 6
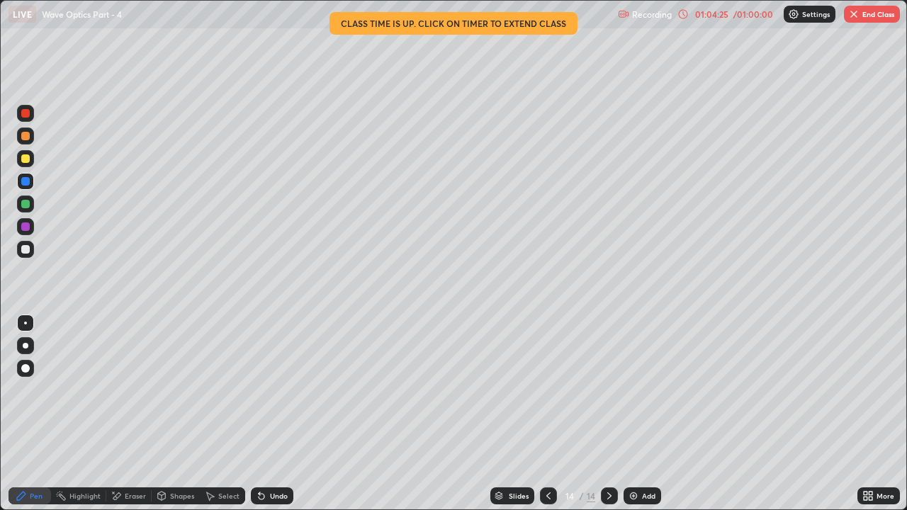
click at [121, 390] on div "Eraser" at bounding box center [128, 496] width 45 height 17
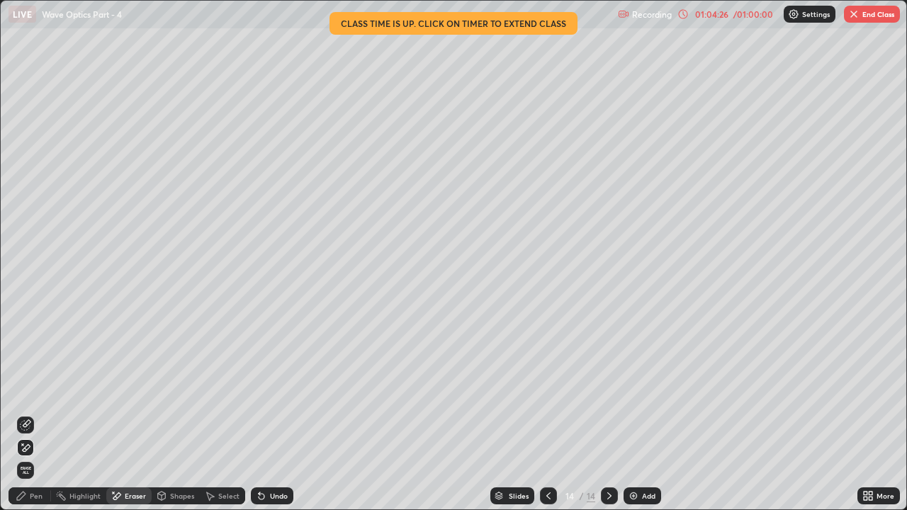
click at [38, 390] on div "Pen" at bounding box center [36, 496] width 13 height 7
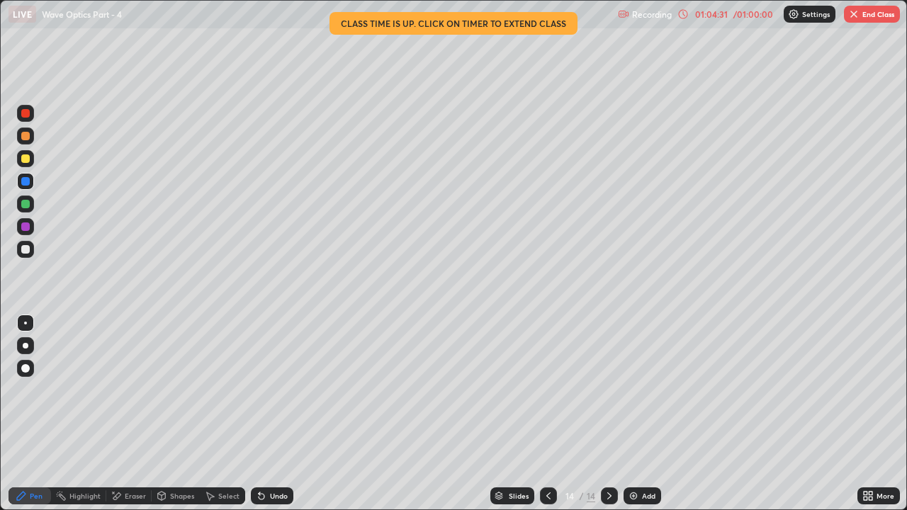
click at [26, 201] on div at bounding box center [25, 204] width 9 height 9
click at [28, 185] on div at bounding box center [25, 181] width 9 height 9
click at [541, 390] on div at bounding box center [548, 496] width 17 height 17
click at [607, 390] on icon at bounding box center [609, 496] width 4 height 7
click at [864, 15] on button "End Class" at bounding box center [872, 14] width 56 height 17
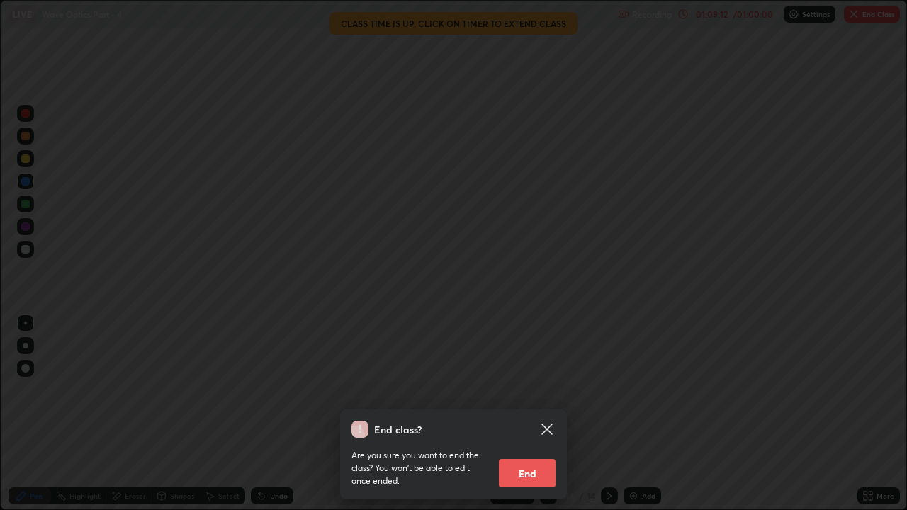
click at [524, 390] on button "End" at bounding box center [527, 473] width 57 height 28
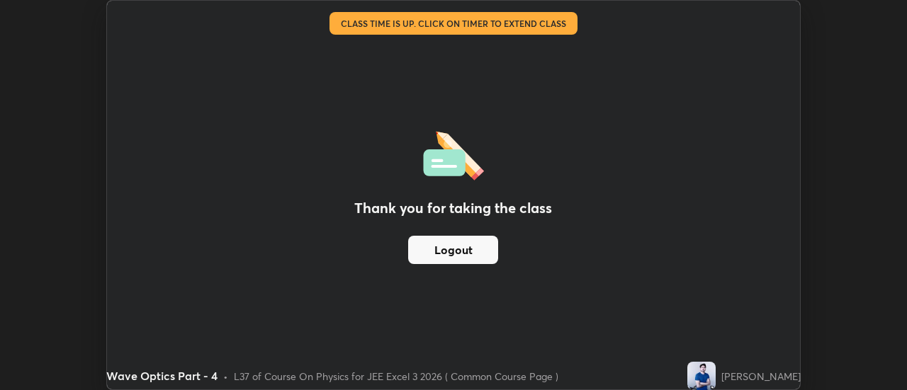
scroll to position [70476, 69960]
